Goal: Book appointment/travel/reservation

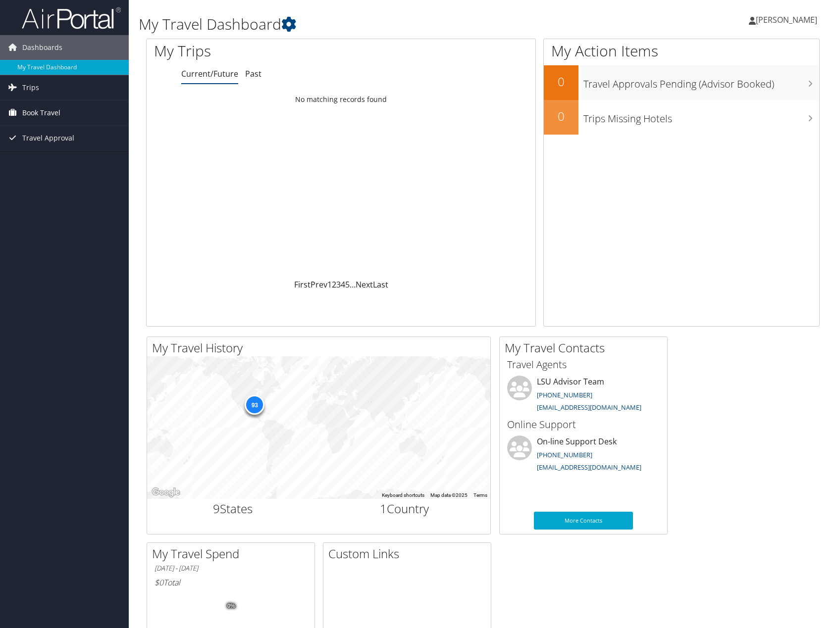
click at [65, 110] on link "Book Travel" at bounding box center [64, 113] width 129 height 25
click at [46, 144] on link "Book/Manage Online Trips" at bounding box center [64, 147] width 129 height 15
